Goal: Task Accomplishment & Management: Manage account settings

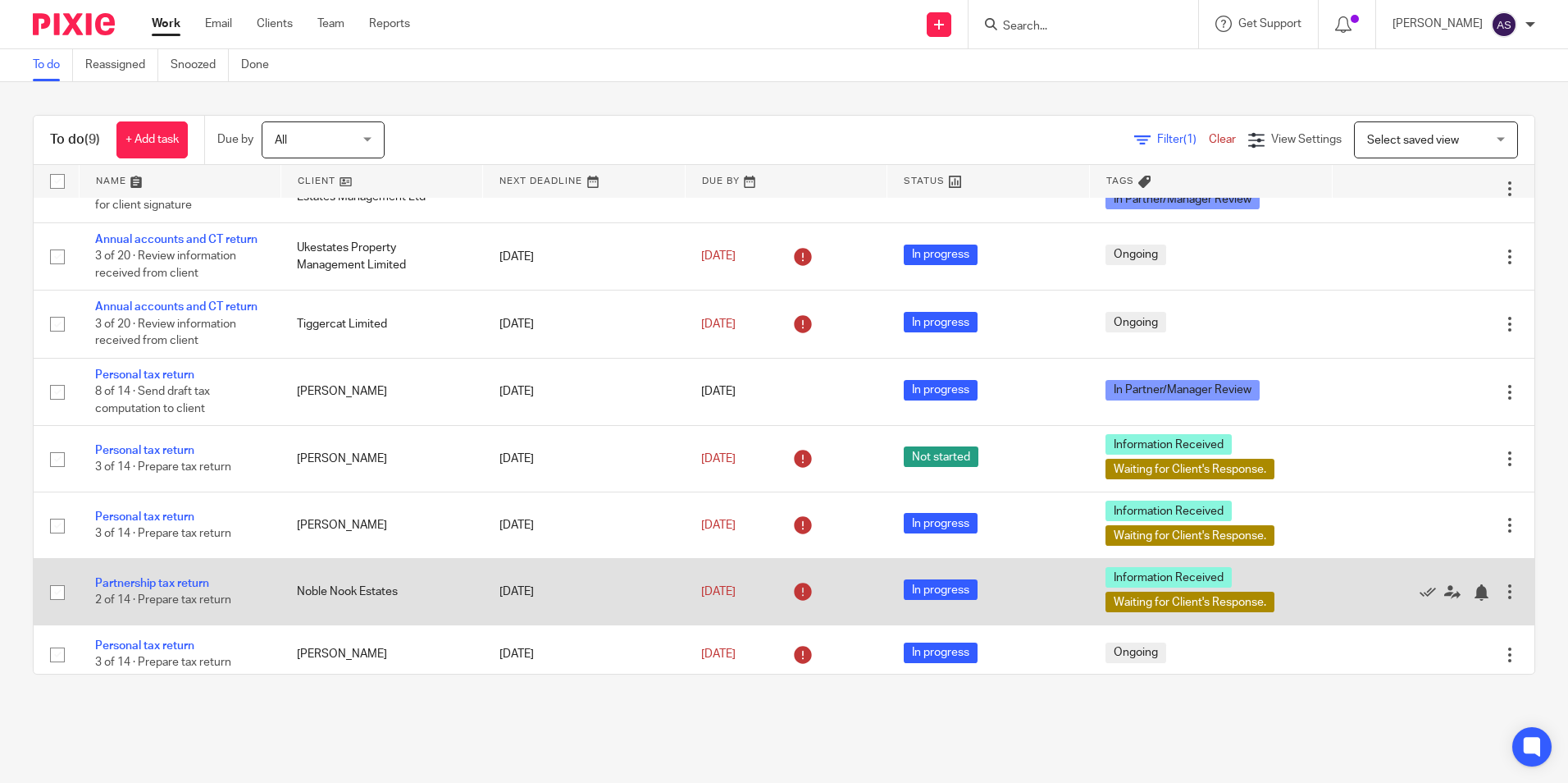
scroll to position [137, 0]
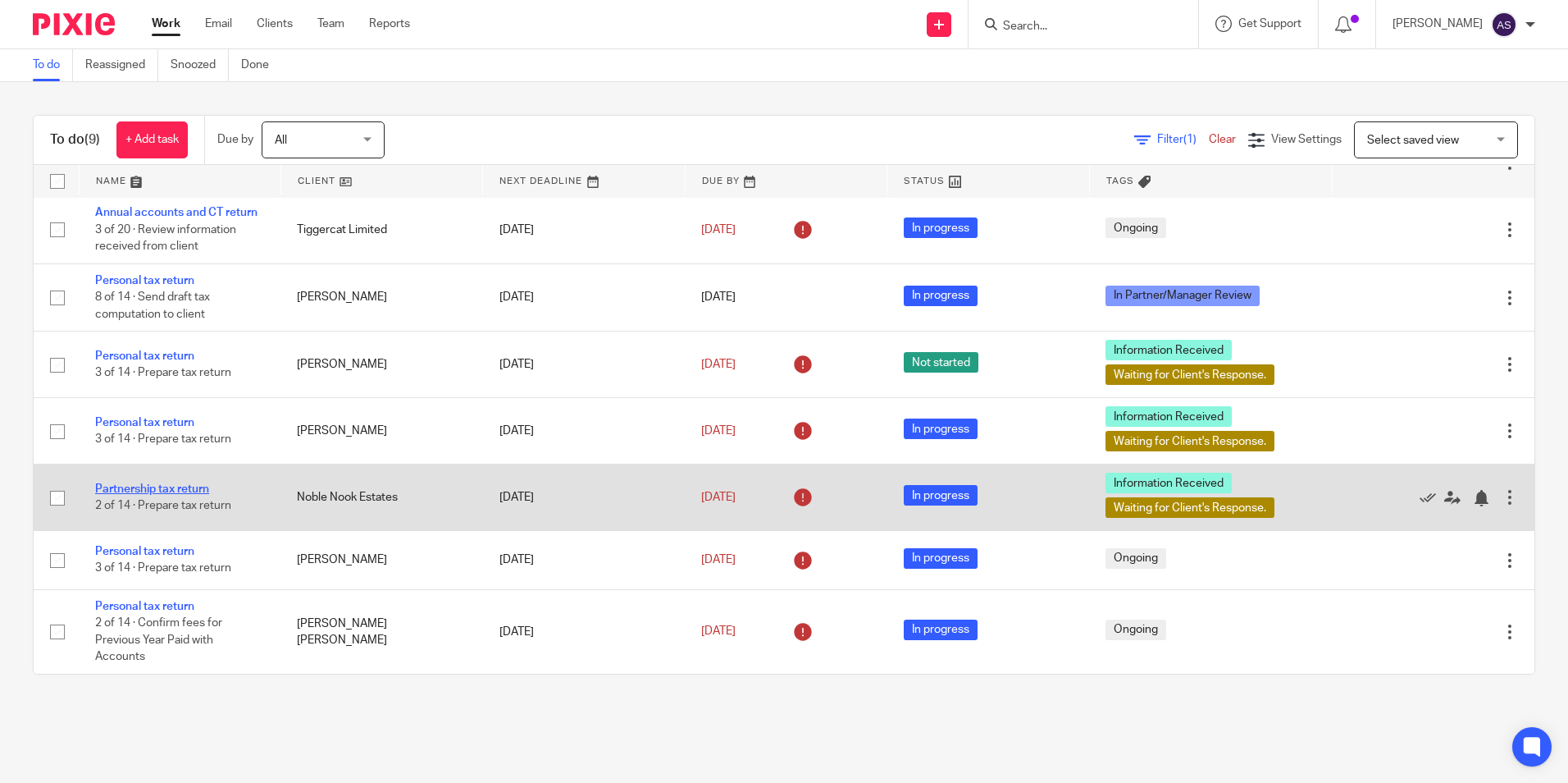
click at [158, 486] on link "Partnership tax return" at bounding box center [152, 489] width 114 height 12
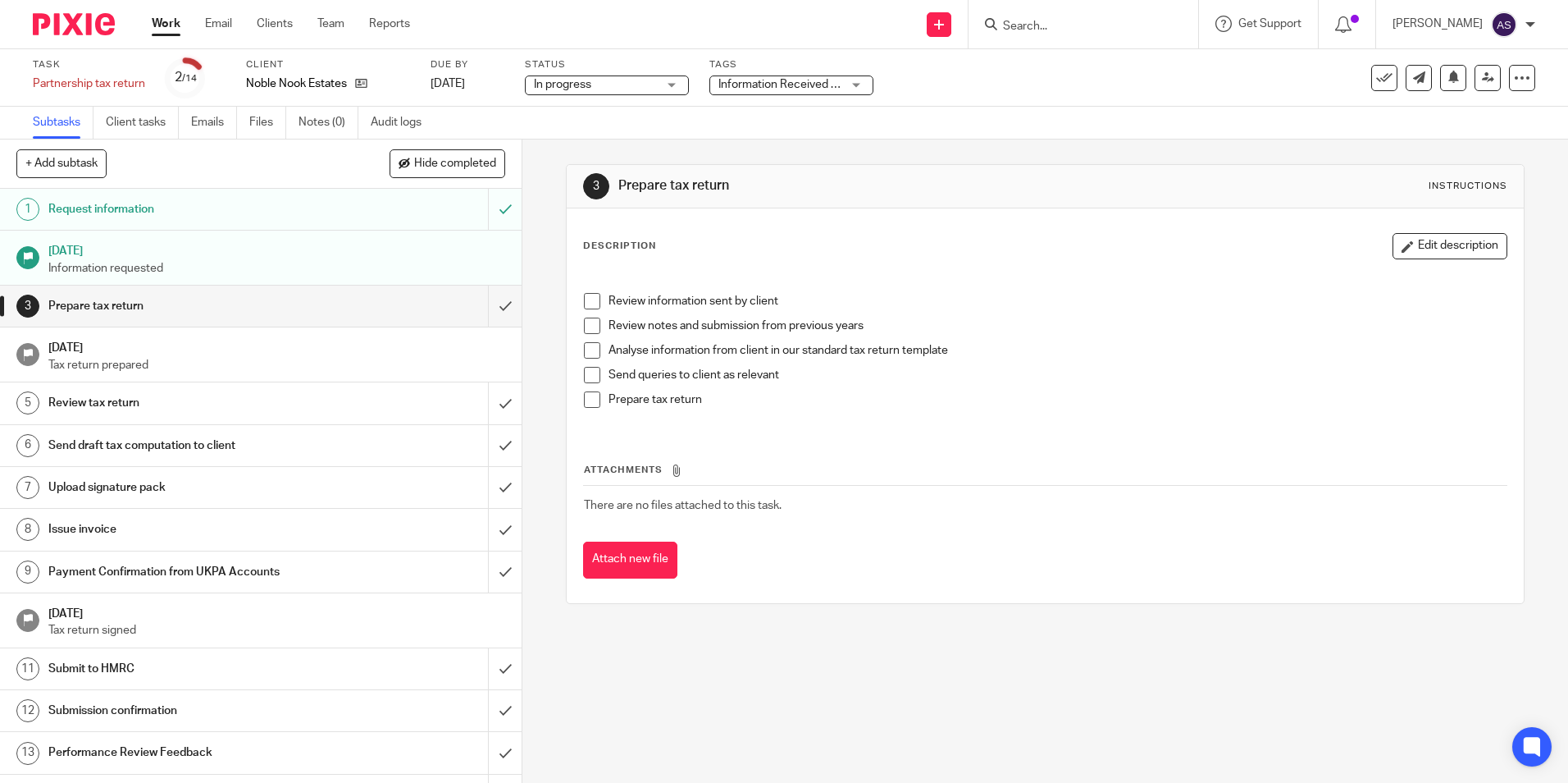
click at [584, 299] on span at bounding box center [592, 301] width 17 height 17
click at [584, 327] on span at bounding box center [592, 325] width 17 height 17
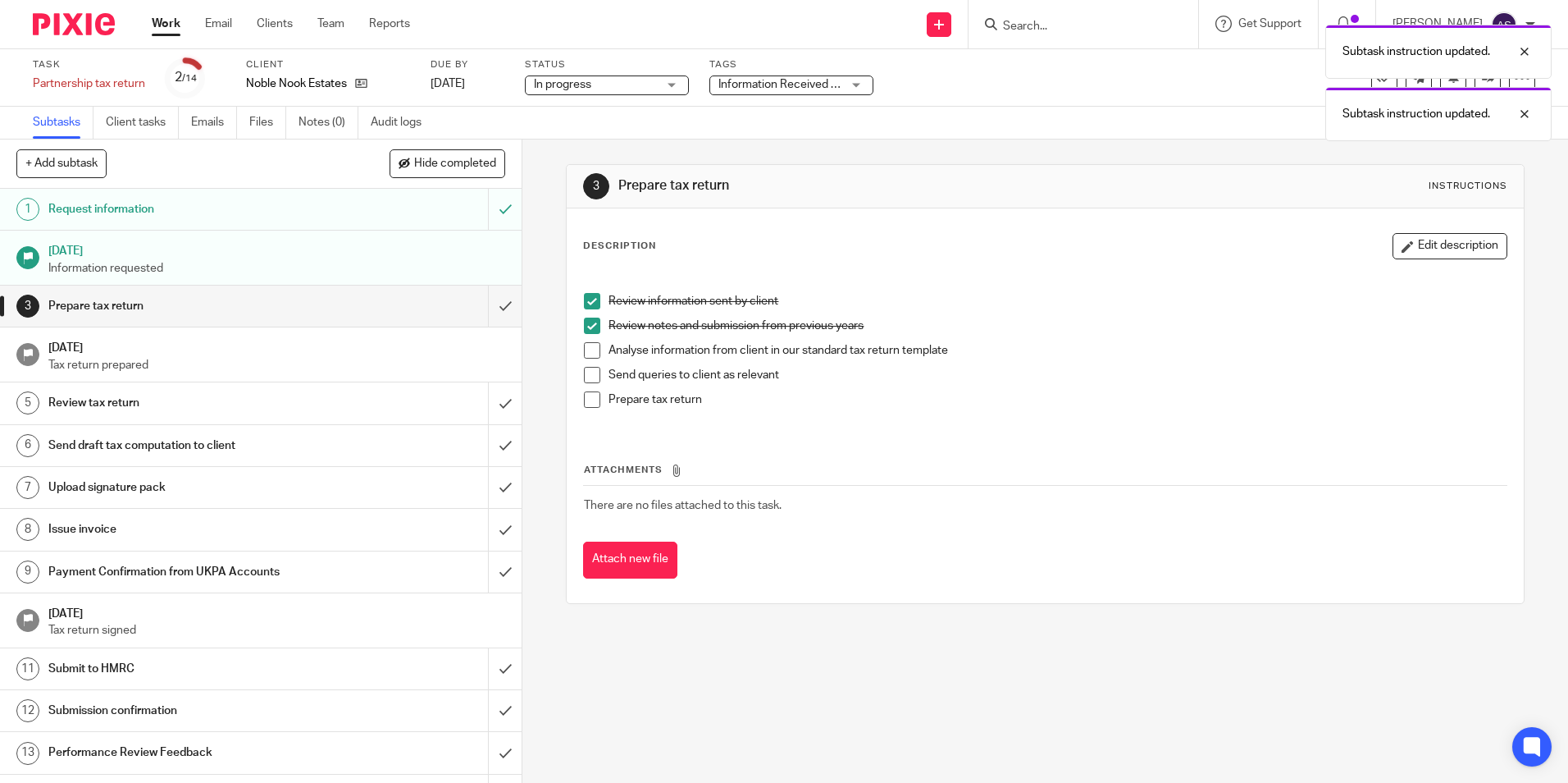
click at [589, 355] on span at bounding box center [592, 350] width 17 height 17
click at [722, 73] on div "Tags Information Received + 1 Haven't Started yet Information Received In Partn…" at bounding box center [791, 78] width 164 height 40
click at [737, 87] on span "Information Received + 1" at bounding box center [782, 84] width 128 height 12
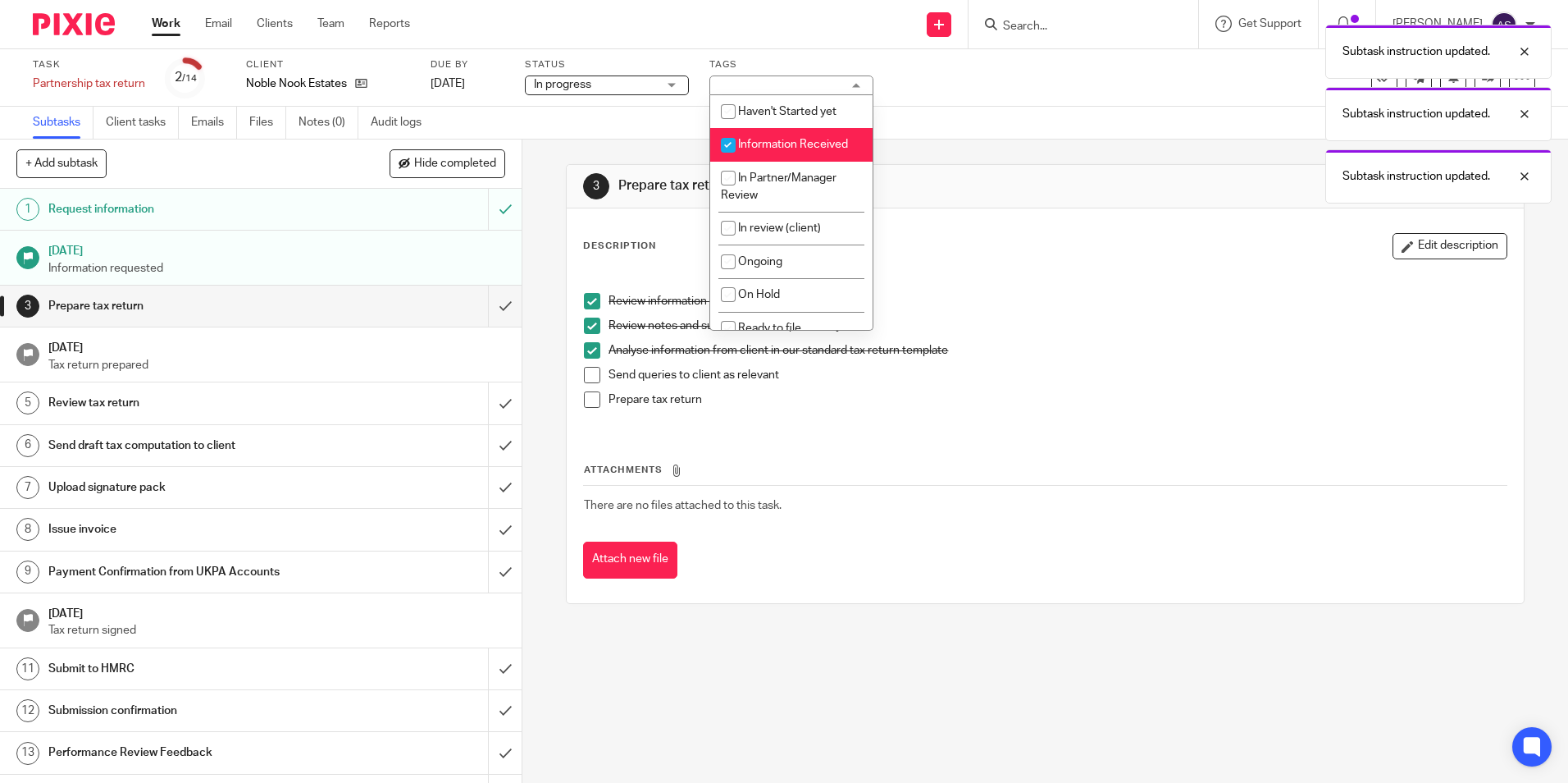
click at [723, 143] on input "checkbox" at bounding box center [727, 144] width 31 height 31
checkbox input "false"
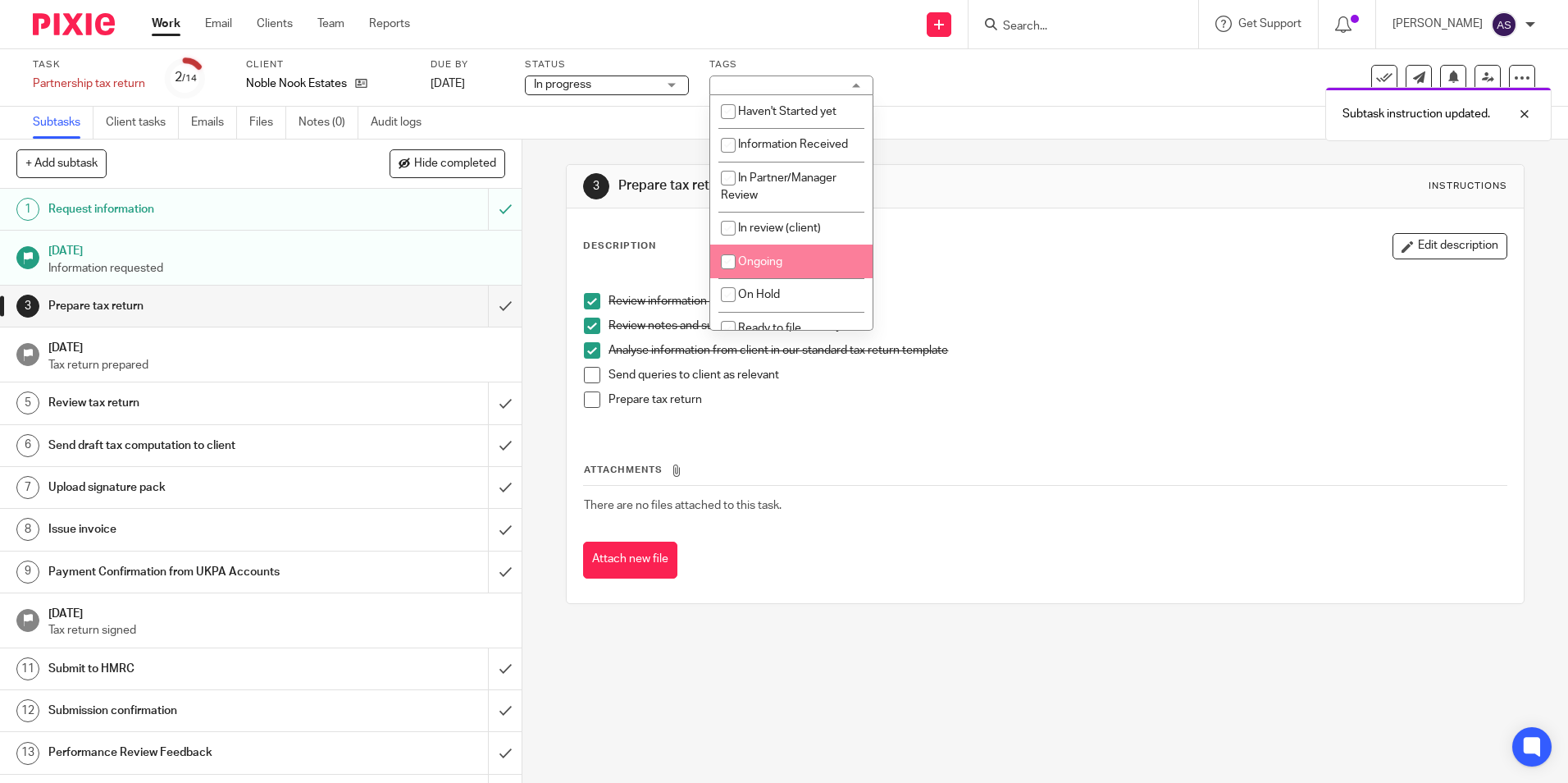
click at [730, 261] on input "checkbox" at bounding box center [727, 261] width 31 height 31
checkbox input "true"
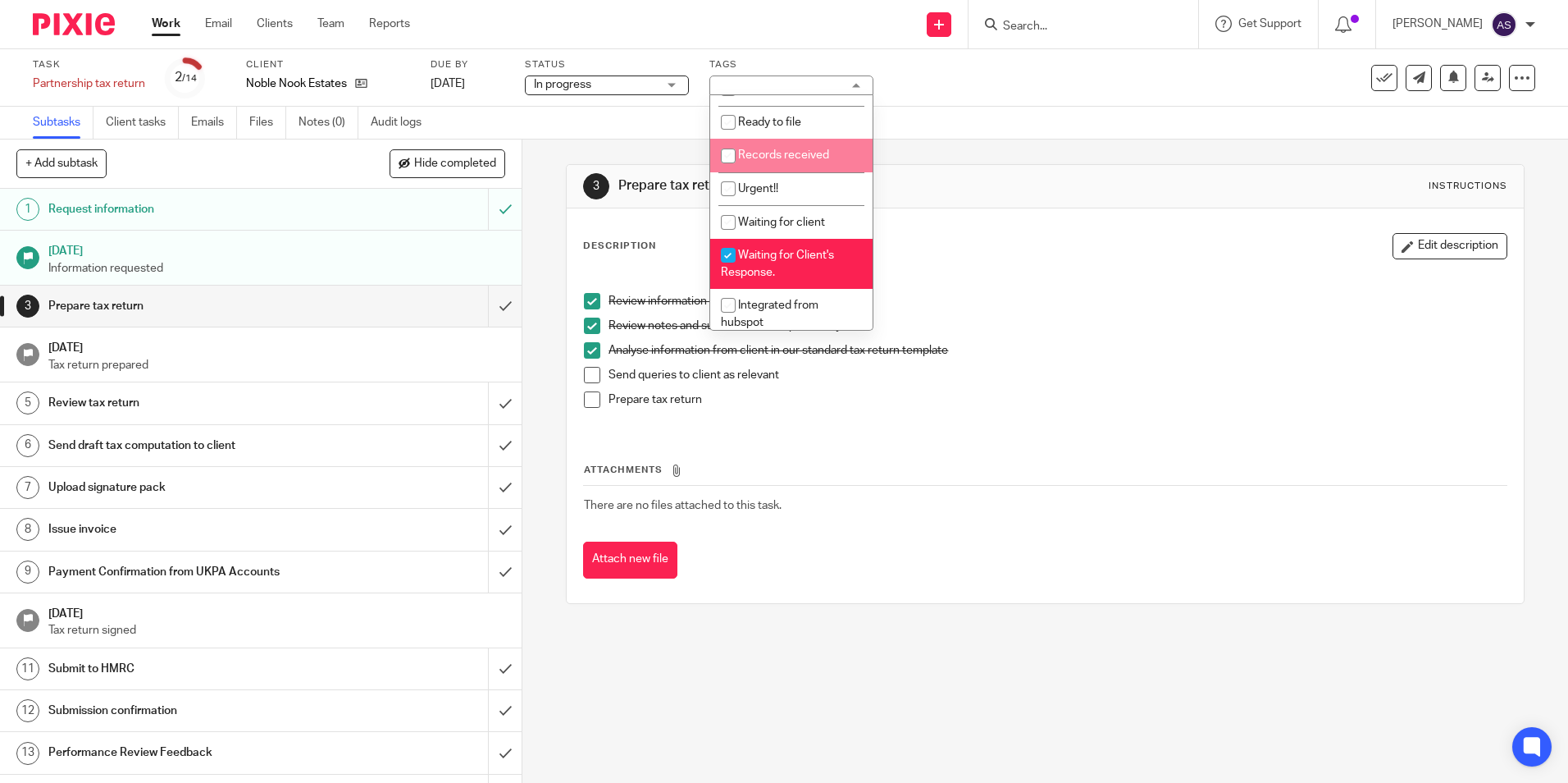
scroll to position [246, 0]
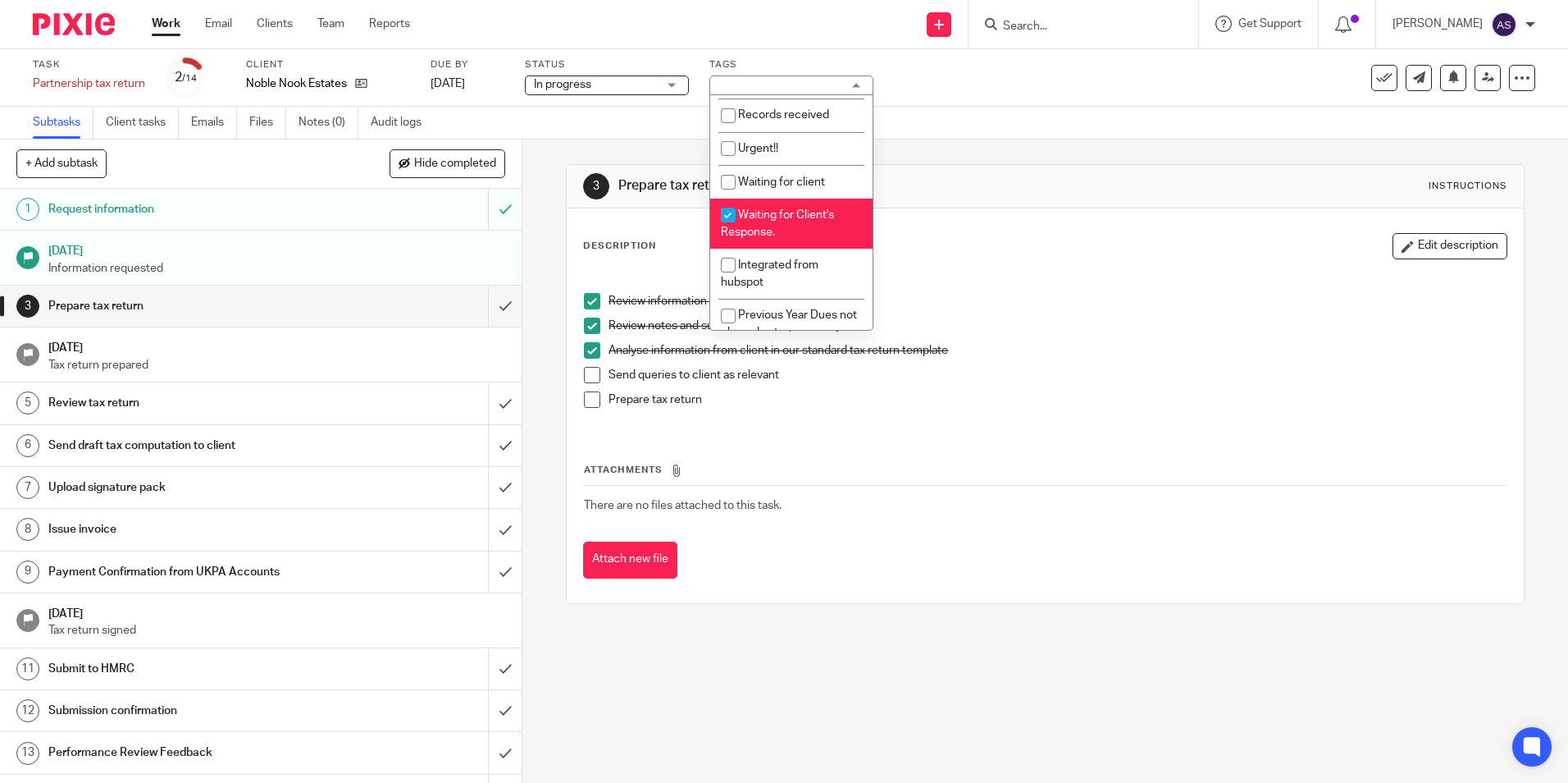
click at [726, 214] on input "checkbox" at bounding box center [727, 215] width 31 height 31
checkbox input "false"
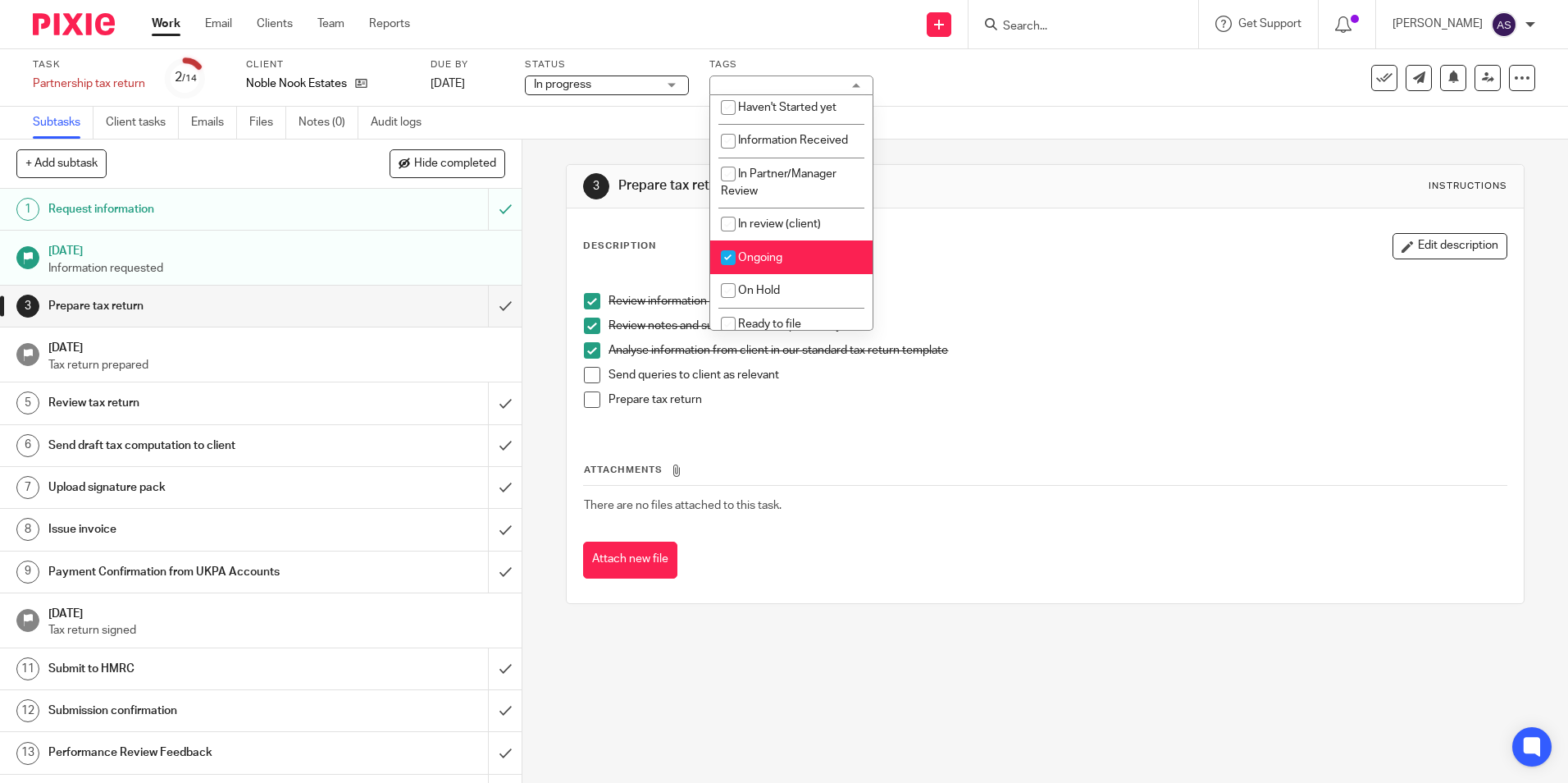
scroll to position [0, 0]
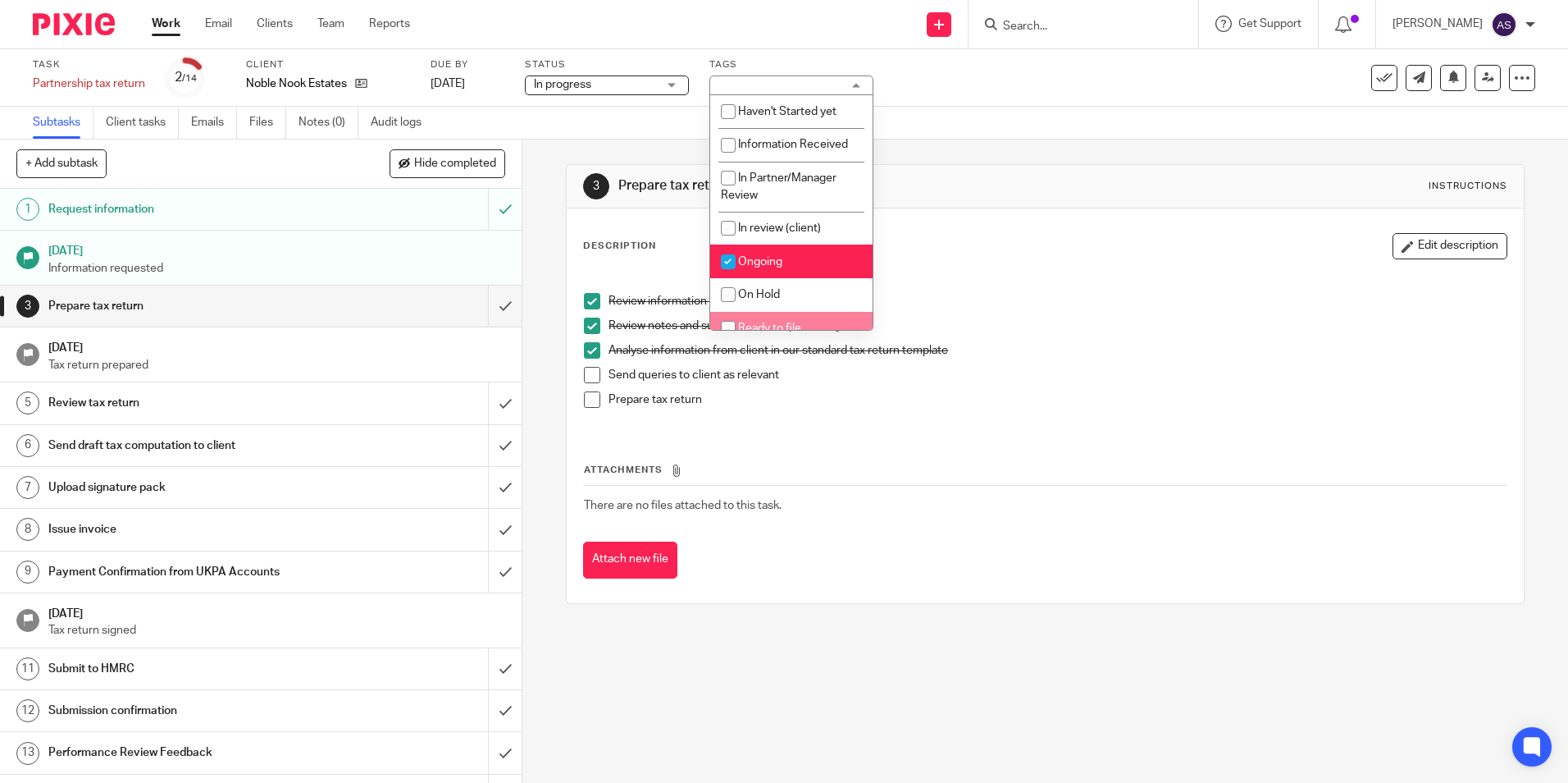
click at [1112, 344] on p "Analyse information from client in our standard tax return template" at bounding box center [1057, 350] width 897 height 17
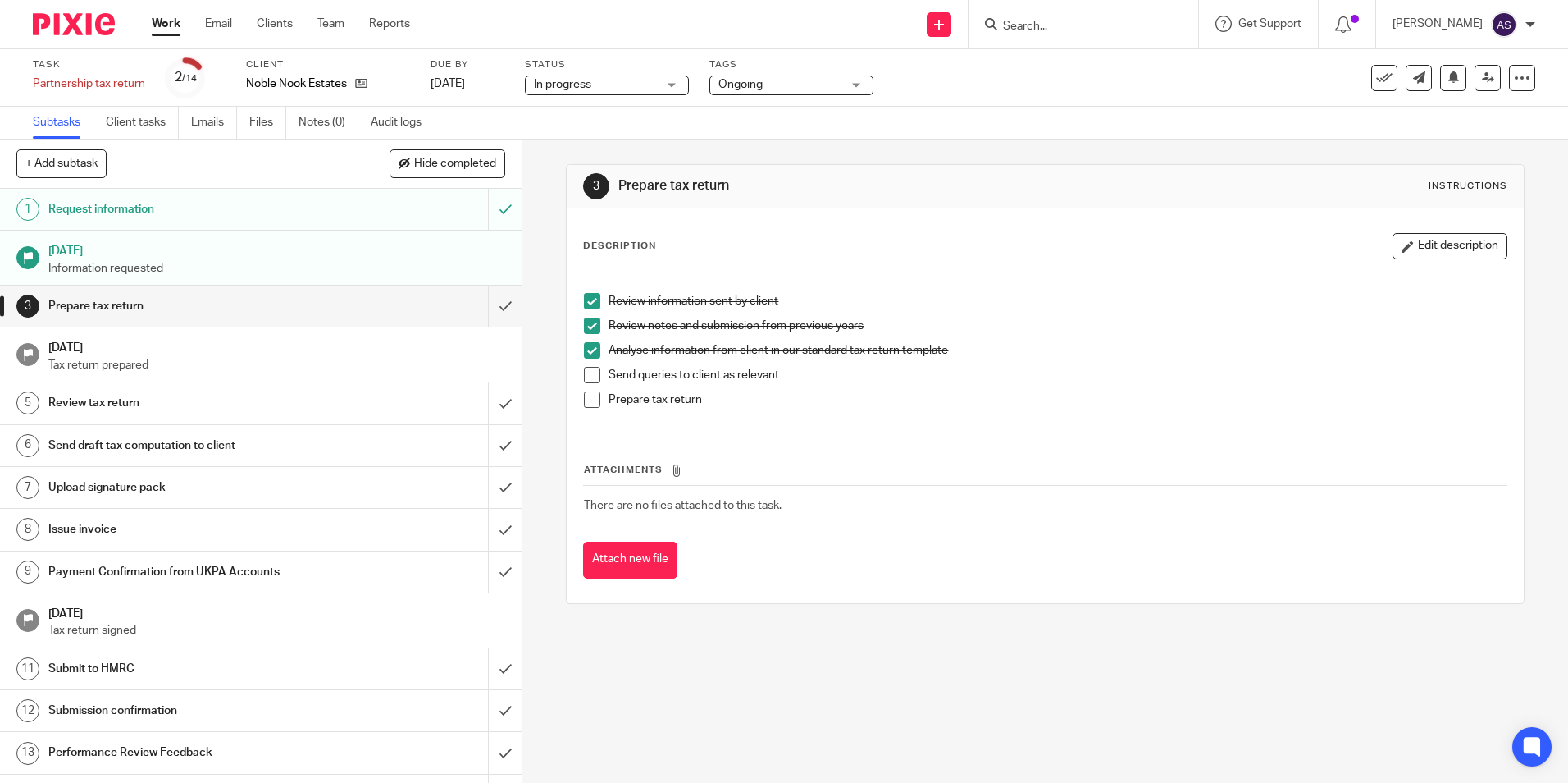
click at [101, 29] on img at bounding box center [74, 24] width 82 height 22
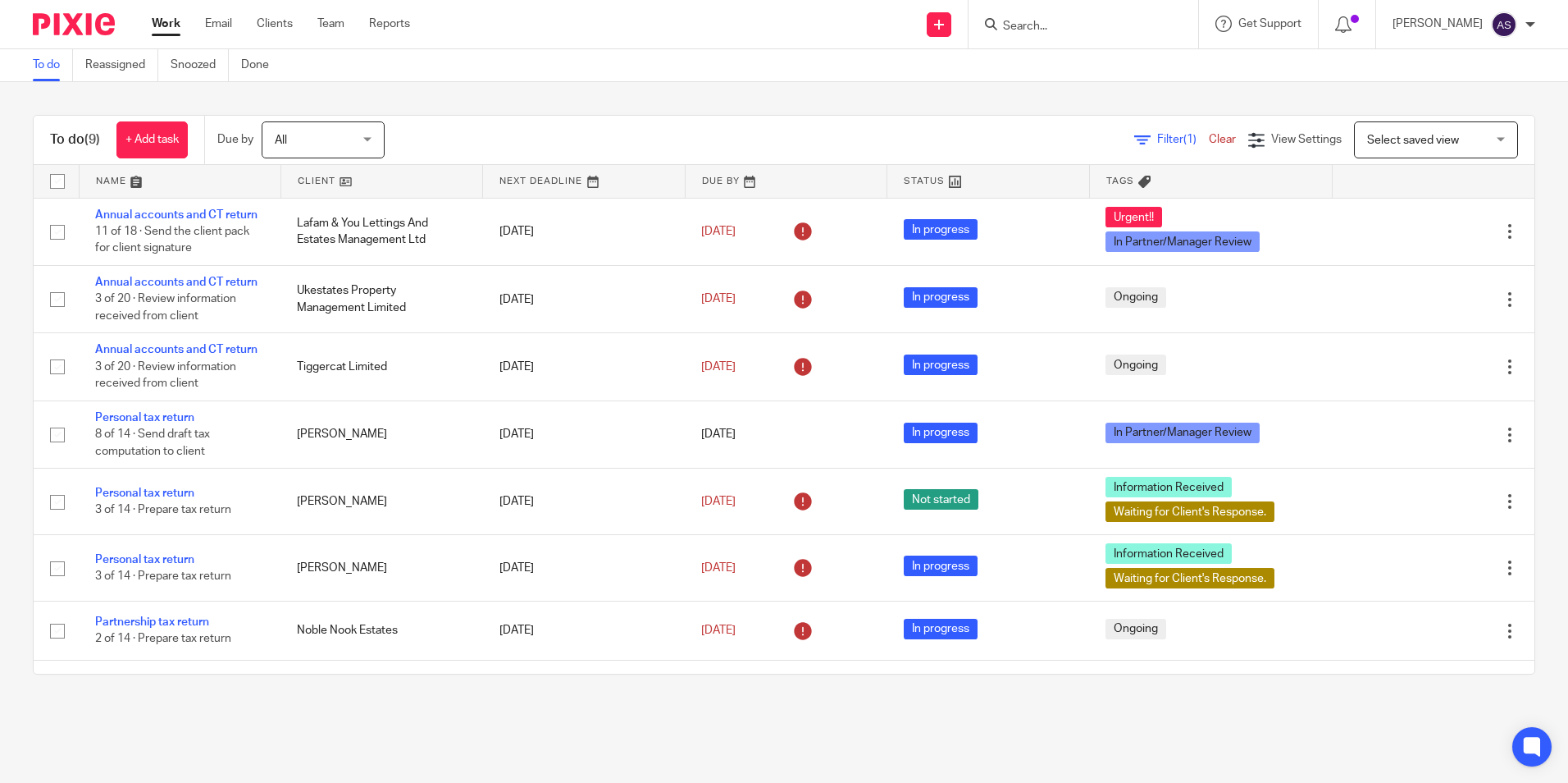
click at [586, 701] on div "To do (9) + Add task Due by All All Today Tomorrow This week Next week This mon…" at bounding box center [784, 394] width 1568 height 625
click at [651, 53] on div "To do Reassigned Snoozed Done" at bounding box center [784, 66] width 1568 height 33
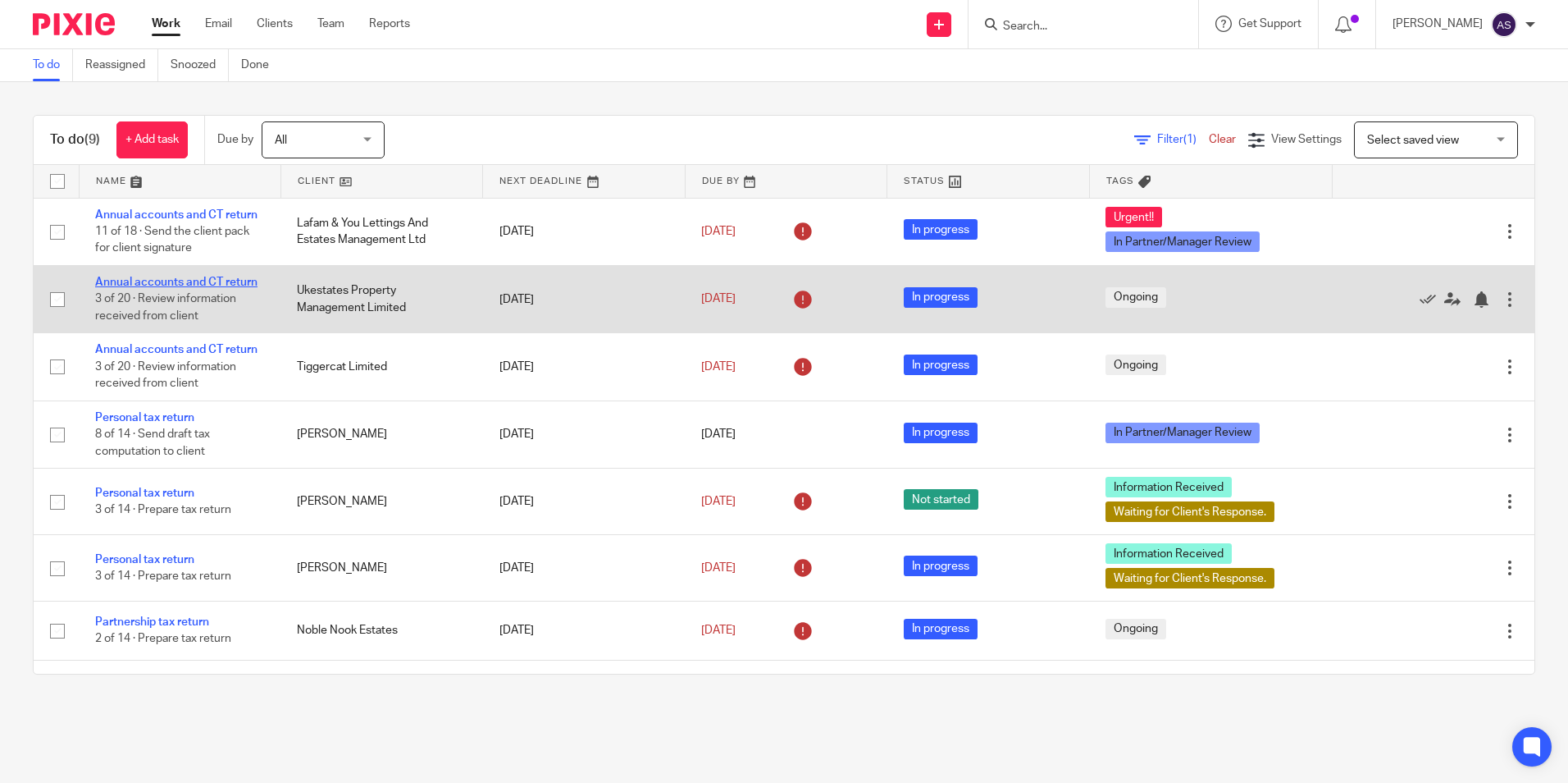
click at [233, 281] on link "Annual accounts and CT return" at bounding box center [176, 282] width 162 height 12
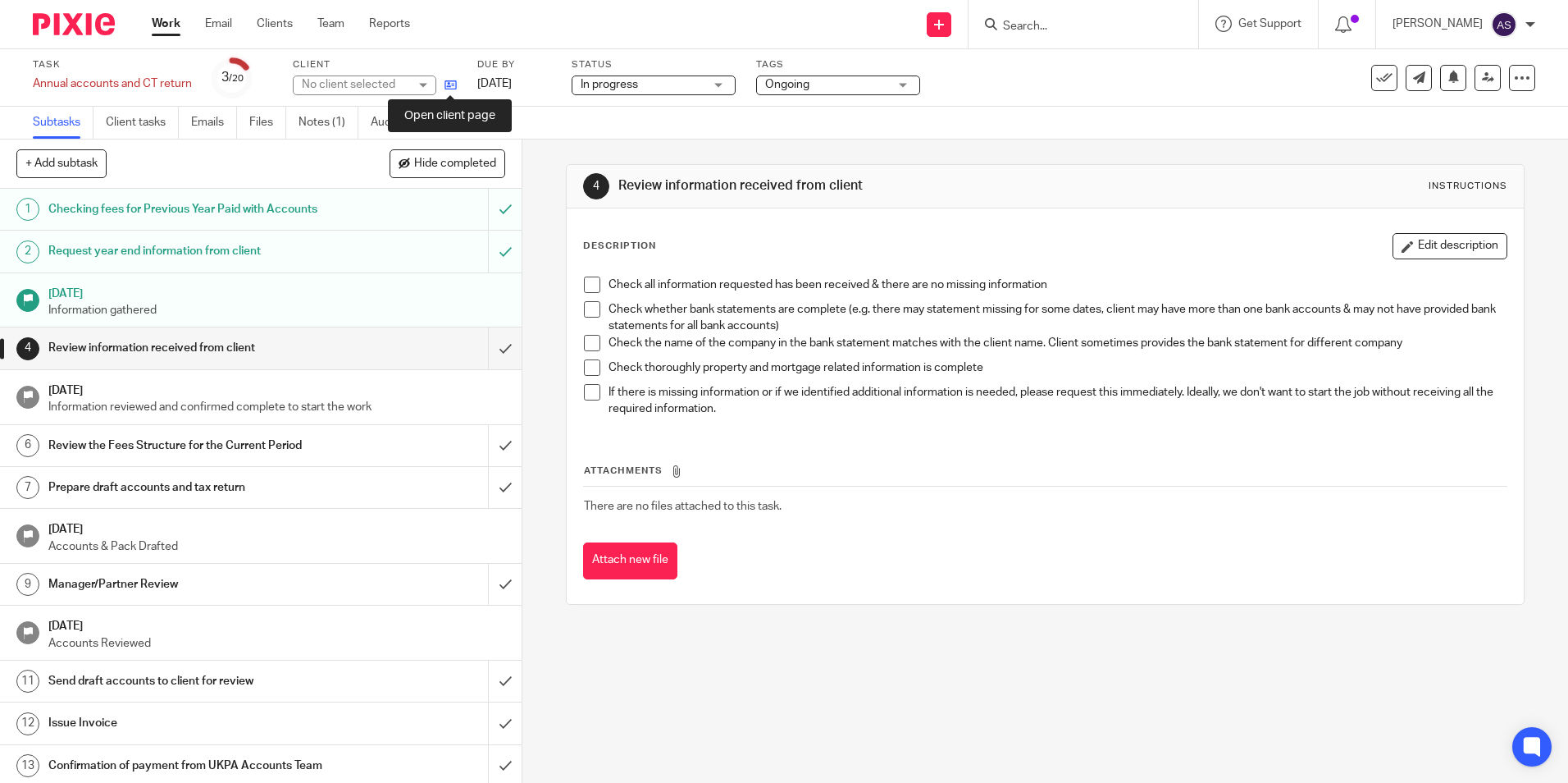
click at [445, 88] on icon at bounding box center [450, 84] width 12 height 12
click at [917, 694] on div "4 Review information received from client Instructions Description Edit descrip…" at bounding box center [1045, 460] width 1046 height 643
drag, startPoint x: 1168, startPoint y: 542, endPoint x: 1540, endPoint y: 29, distance: 633.7
click at [1169, 543] on div "Attach new file" at bounding box center [1045, 560] width 924 height 37
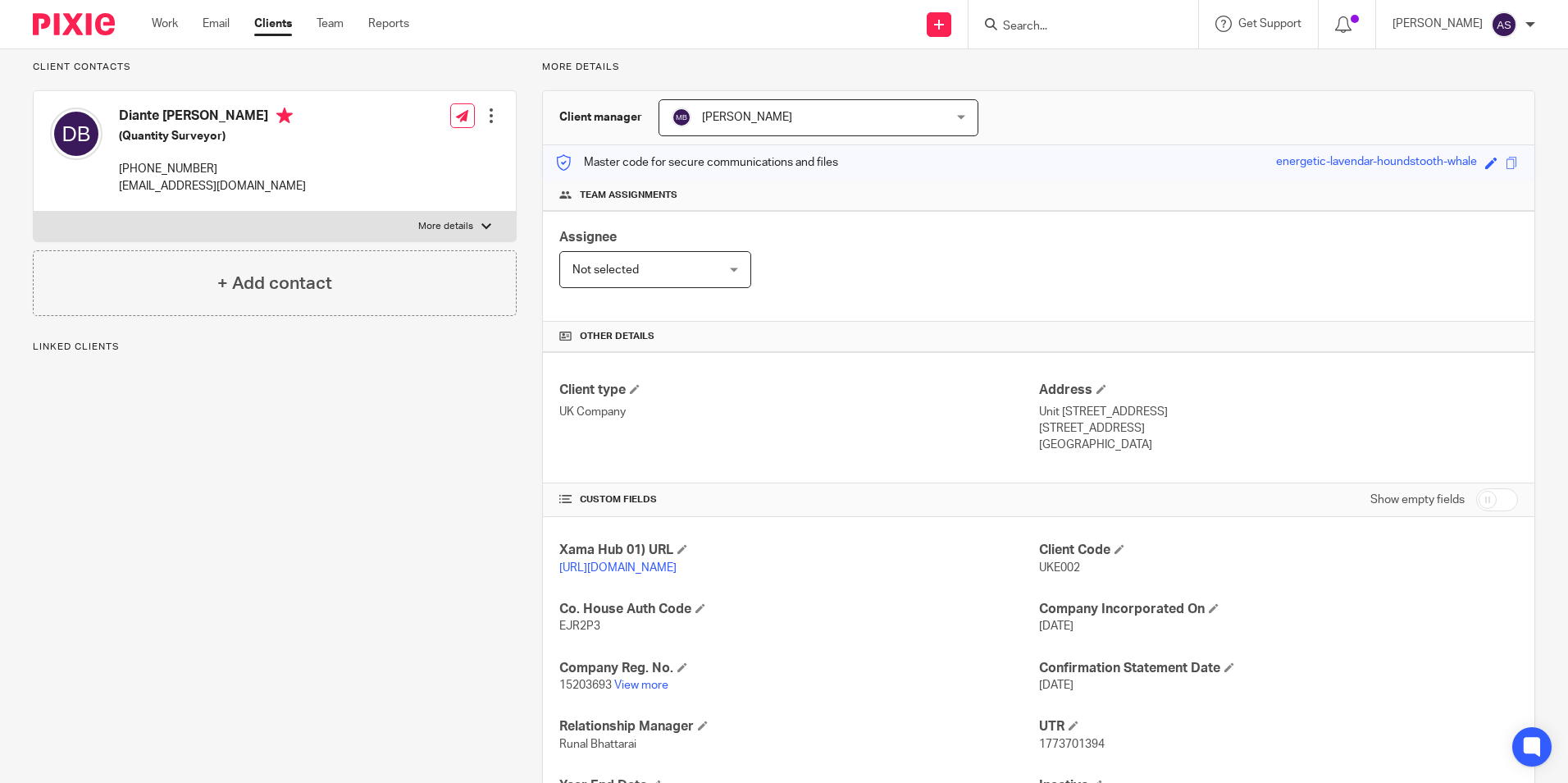
scroll to position [112, 0]
click at [635, 693] on link "View more" at bounding box center [641, 687] width 54 height 12
